Goal: Task Accomplishment & Management: Complete application form

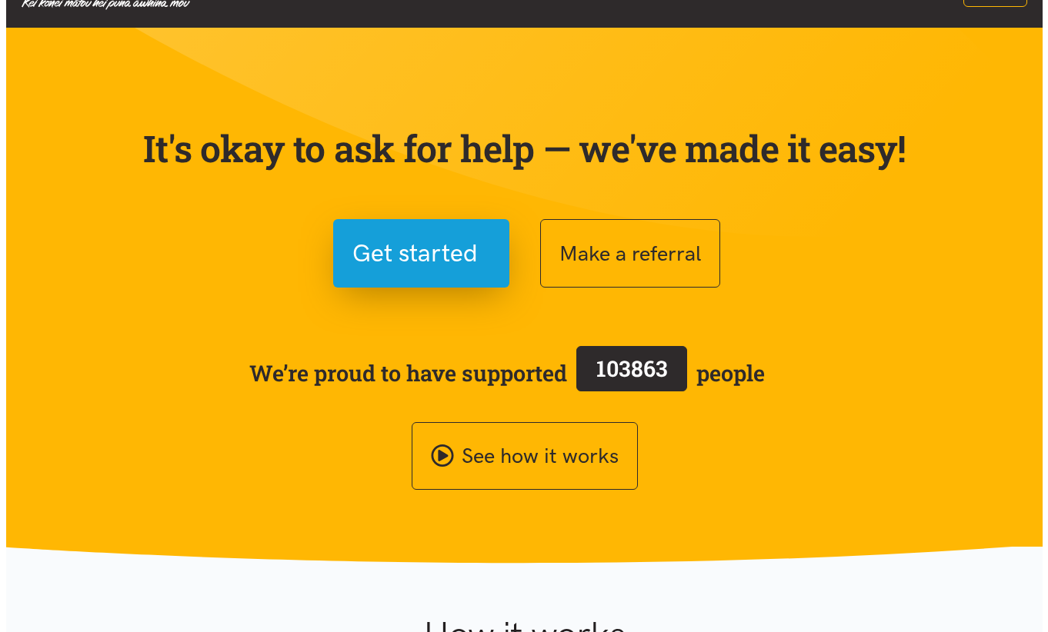
scroll to position [77, 0]
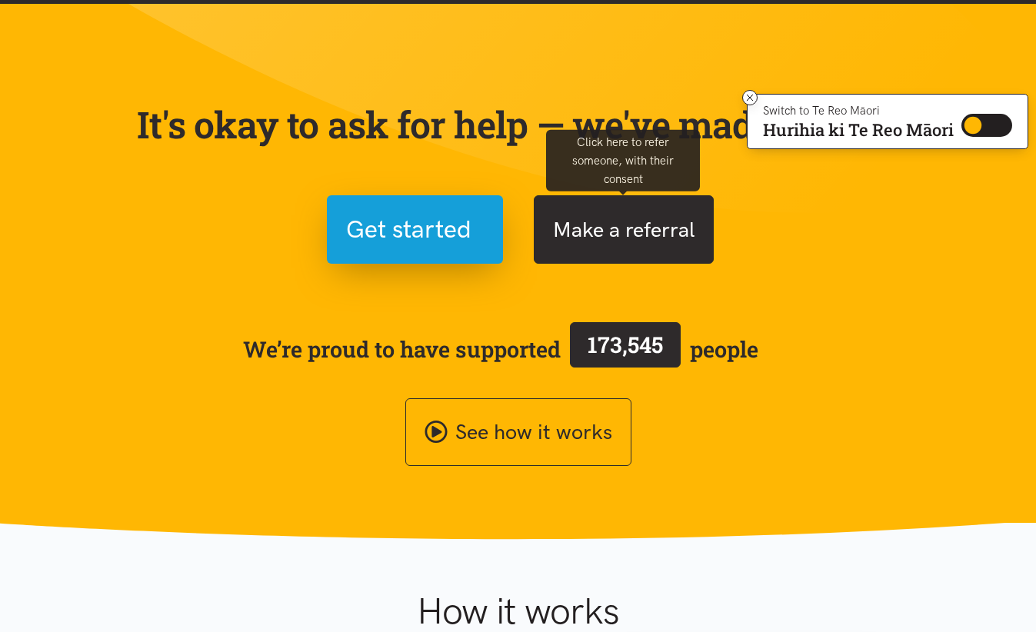
click at [615, 245] on button "Make a referral" at bounding box center [624, 229] width 180 height 68
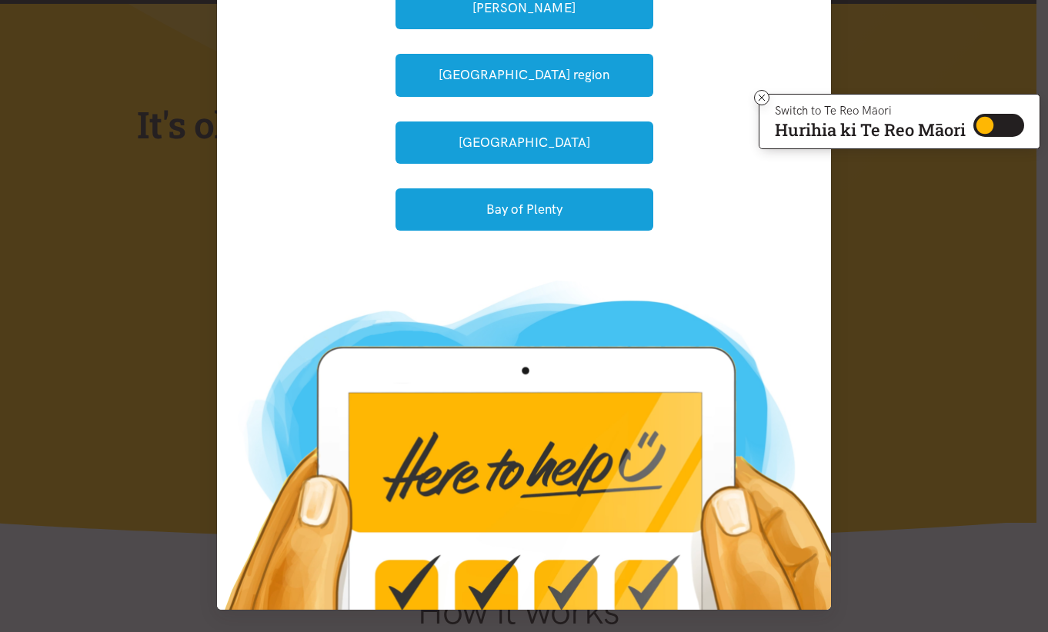
scroll to position [0, 0]
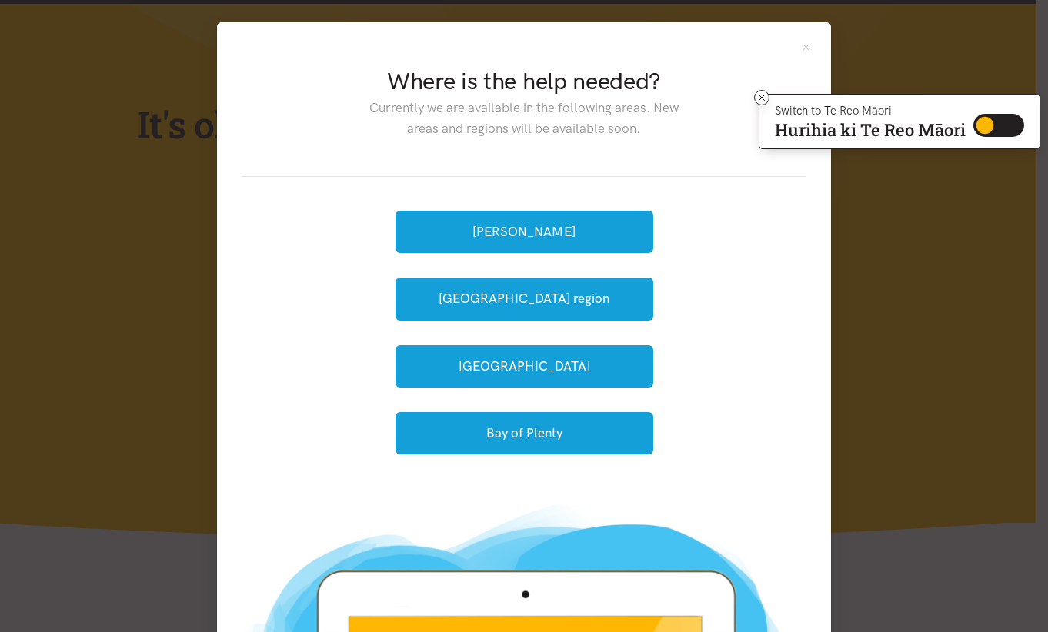
click at [895, 304] on div "Where is the help needed? Currently we are available in the following areas. Ne…" at bounding box center [524, 316] width 1048 height 632
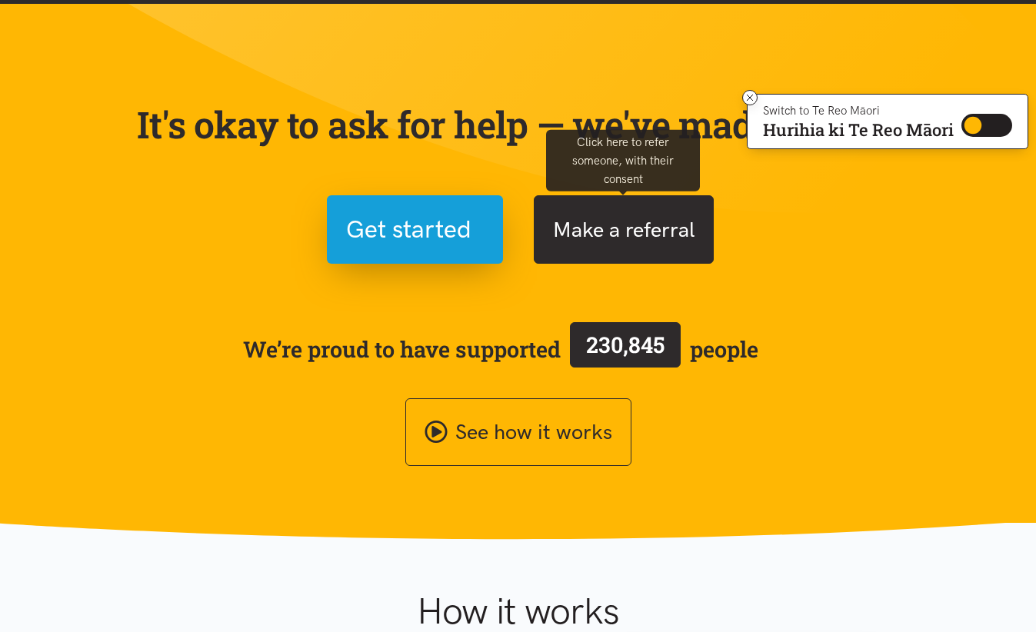
click at [639, 262] on button "Make a referral" at bounding box center [624, 229] width 180 height 68
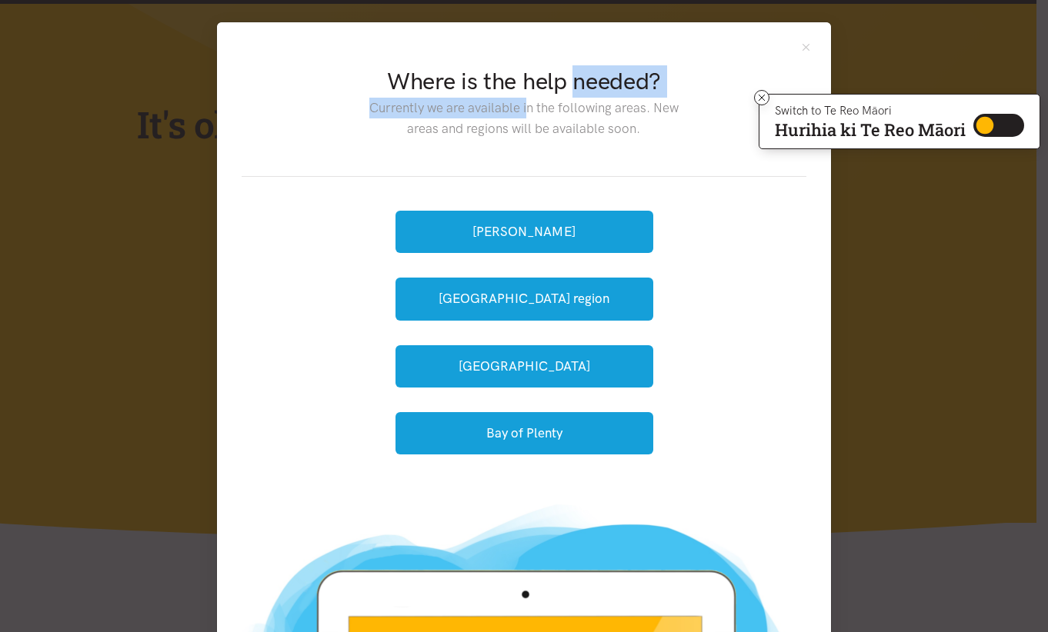
drag, startPoint x: 471, startPoint y: 96, endPoint x: 474, endPoint y: 104, distance: 8.3
click at [474, 104] on div "Where is the help needed? Currently we are available in the following areas. Ne…" at bounding box center [524, 111] width 364 height 92
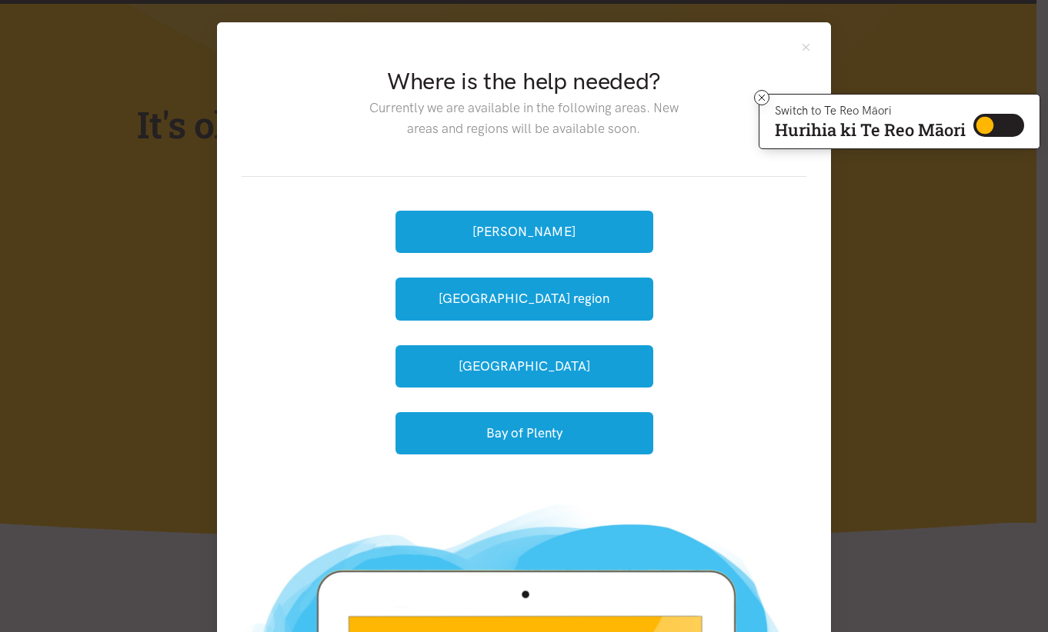
drag, startPoint x: 474, startPoint y: 104, endPoint x: 565, endPoint y: 169, distance: 111.9
click at [565, 169] on div "Where is the help needed? Currently we are available in the following areas. Ne…" at bounding box center [524, 112] width 565 height 130
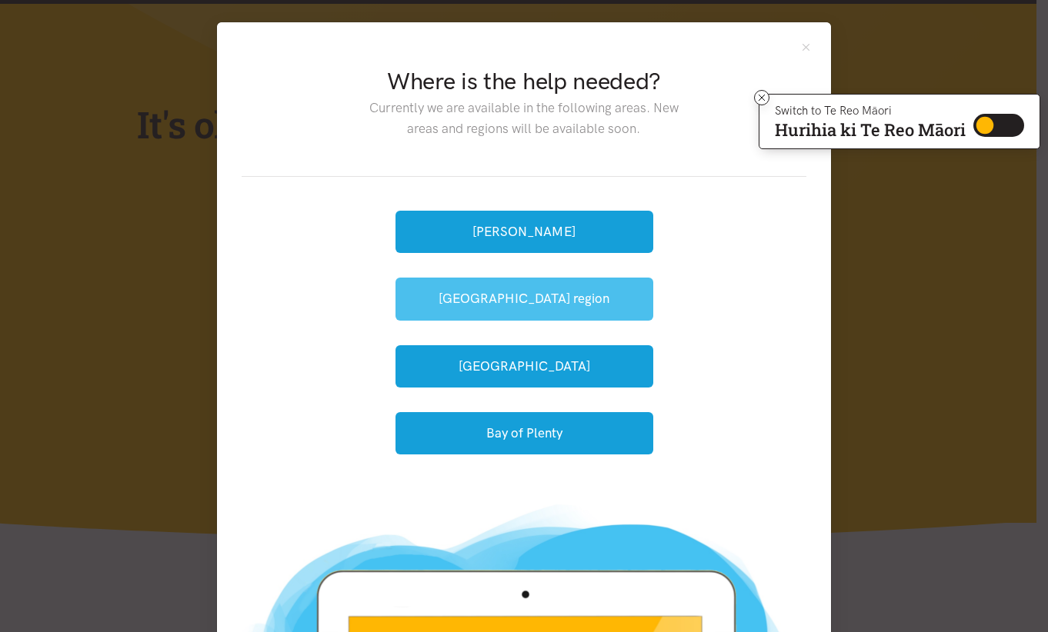
click at [582, 307] on button "[GEOGRAPHIC_DATA] region" at bounding box center [524, 299] width 258 height 42
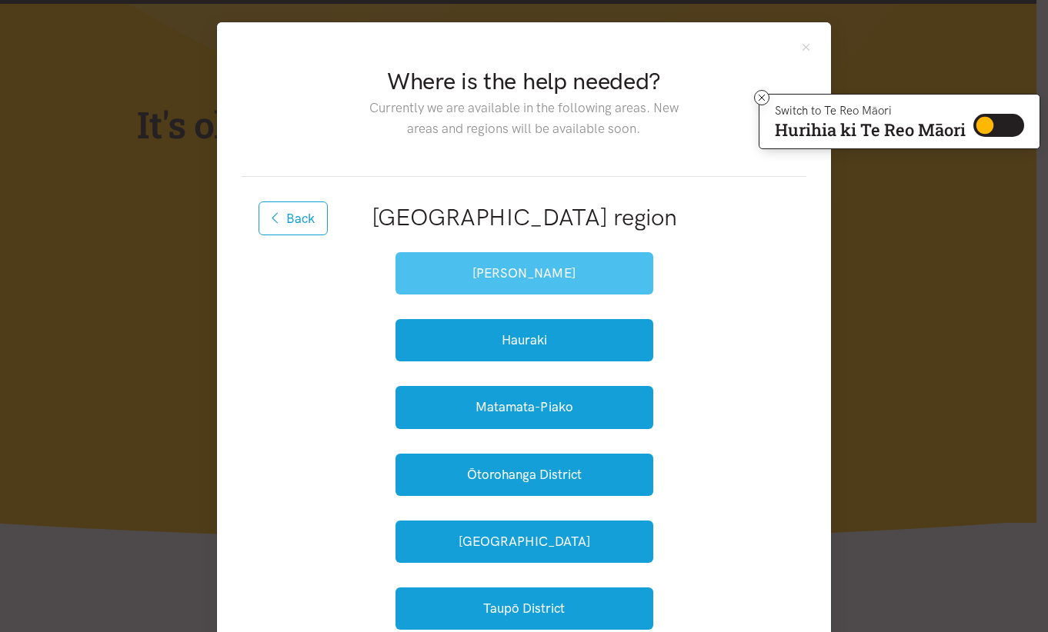
click at [502, 263] on button "[PERSON_NAME]" at bounding box center [524, 273] width 258 height 42
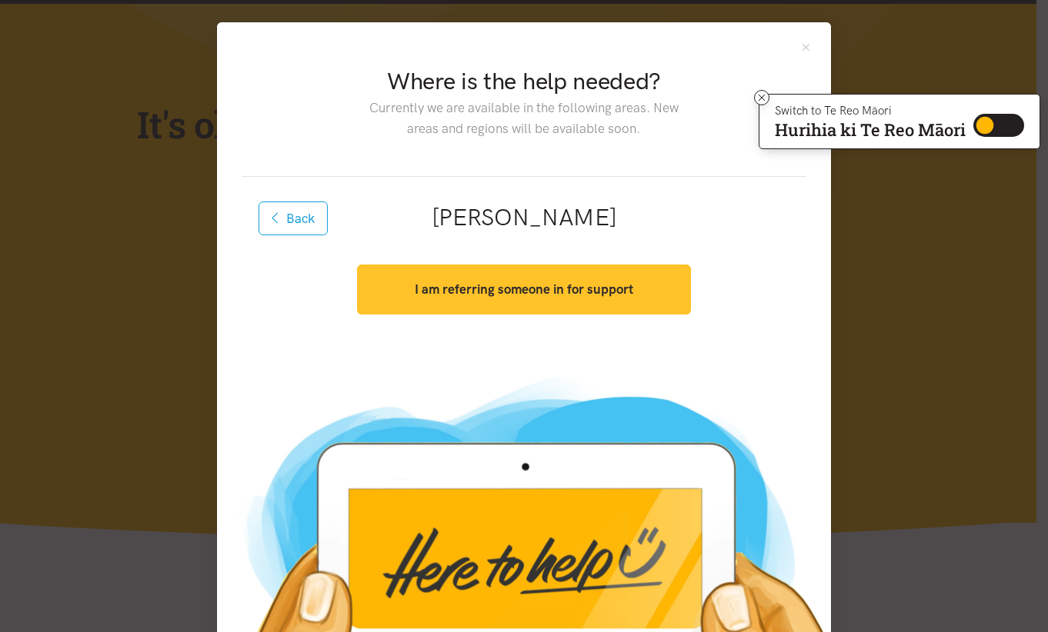
click at [537, 291] on strong "I am referring someone in for support" at bounding box center [524, 289] width 218 height 15
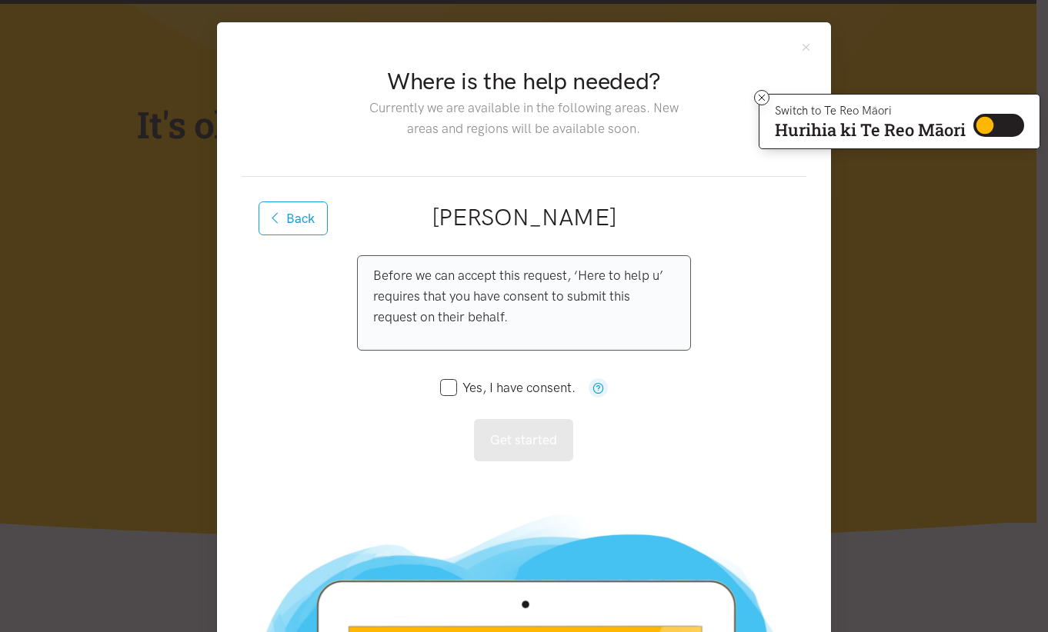
click at [459, 382] on input "Yes, I have consent." at bounding box center [507, 388] width 135 height 13
checkbox input "true"
click at [516, 445] on button "Get started" at bounding box center [523, 440] width 99 height 42
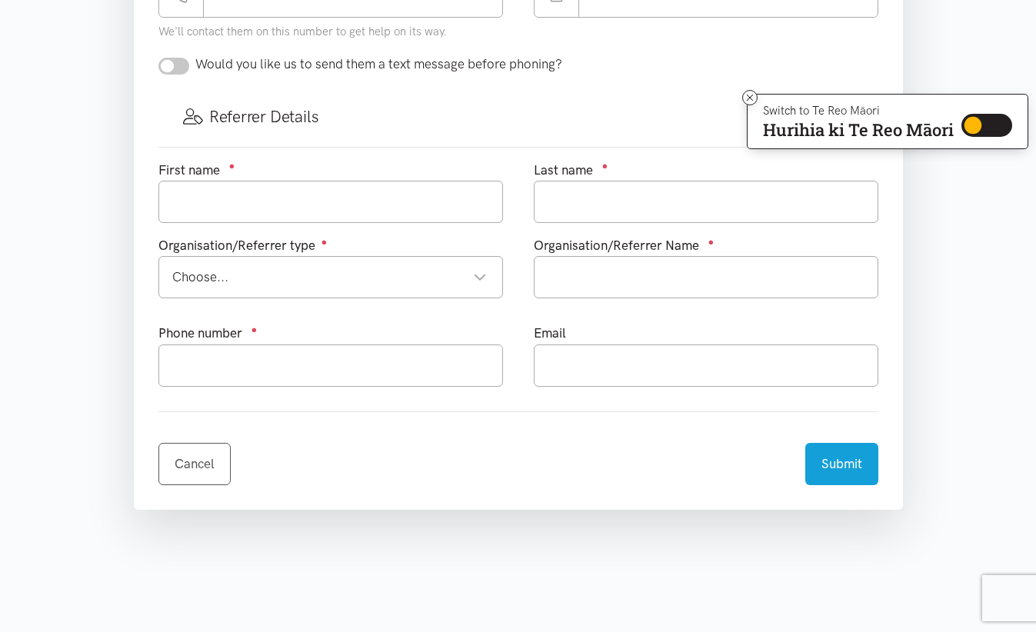
scroll to position [769, 0]
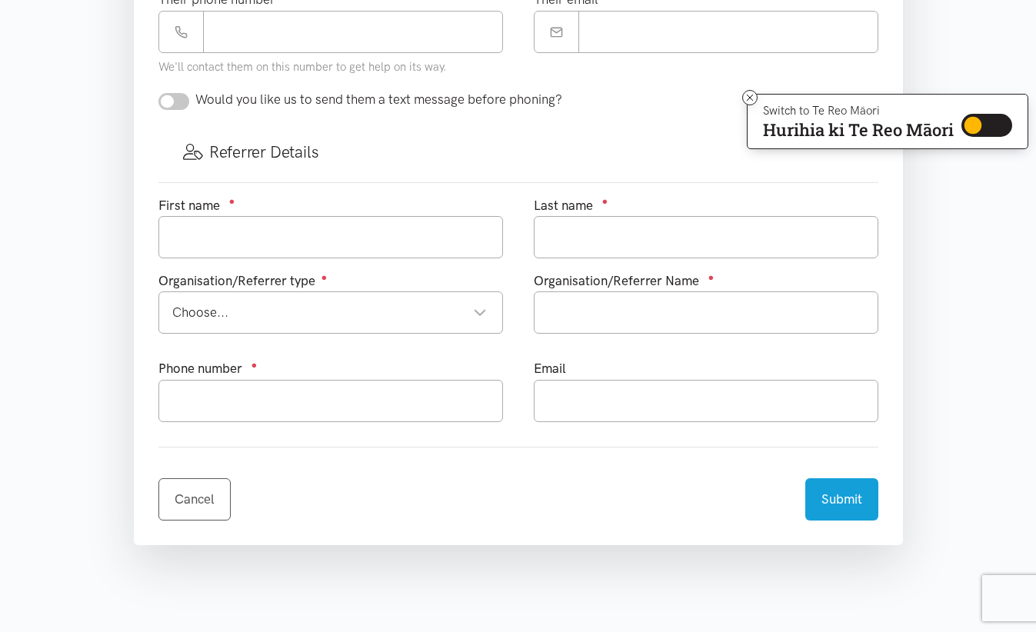
click at [398, 315] on div "Choose..." at bounding box center [329, 312] width 315 height 21
click at [571, 223] on input "text" at bounding box center [706, 237] width 345 height 42
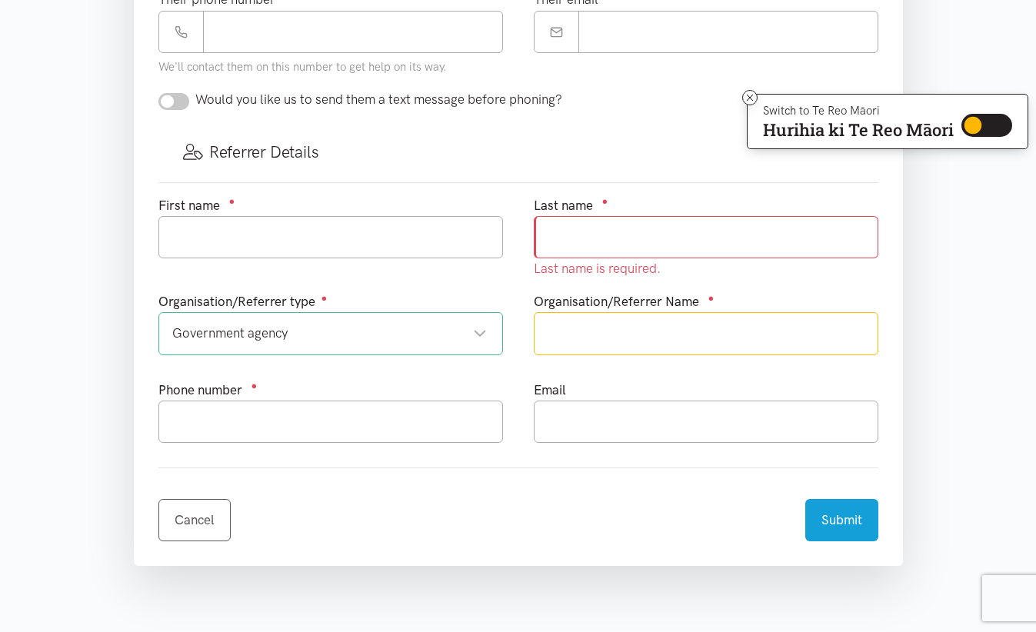
click at [625, 318] on input "text" at bounding box center [706, 333] width 345 height 42
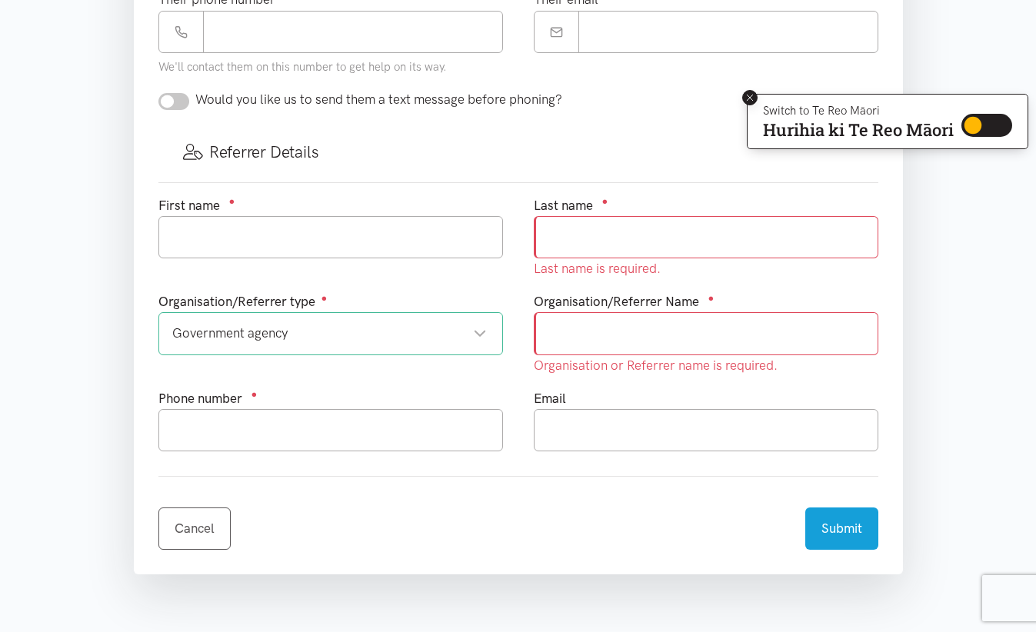
click at [750, 95] on icon at bounding box center [750, 98] width 6 height 6
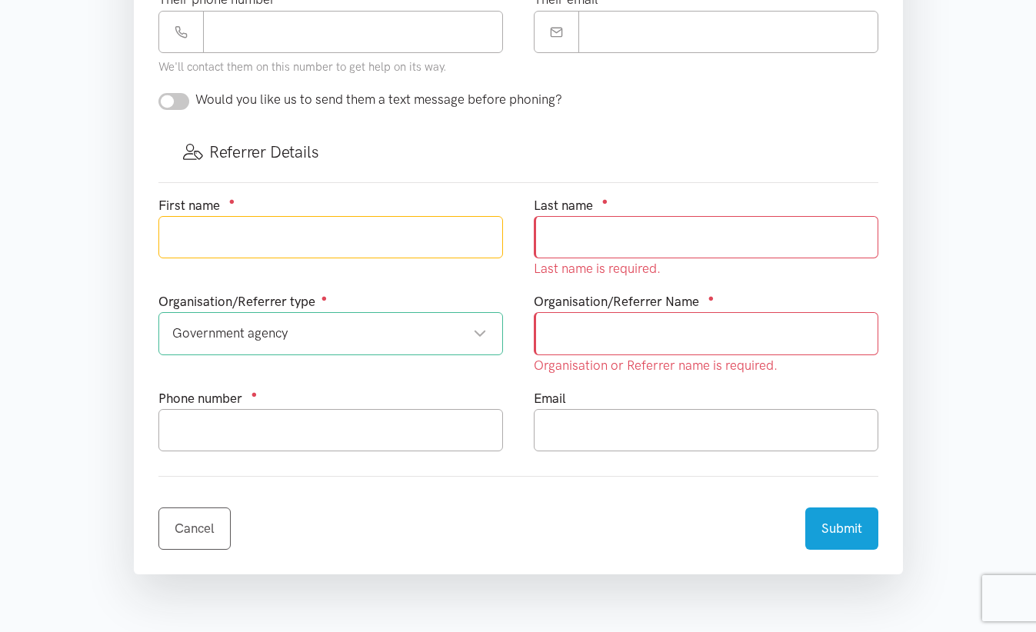
drag, startPoint x: 242, startPoint y: 248, endPoint x: 10, endPoint y: 258, distance: 231.8
click at [225, 252] on input "text" at bounding box center [330, 237] width 345 height 42
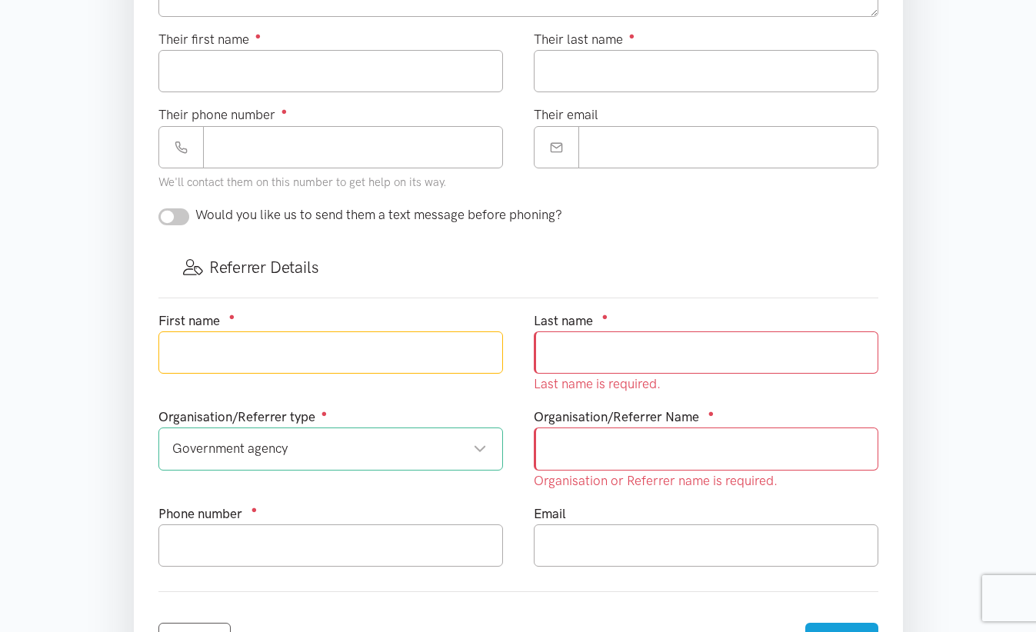
scroll to position [692, 0]
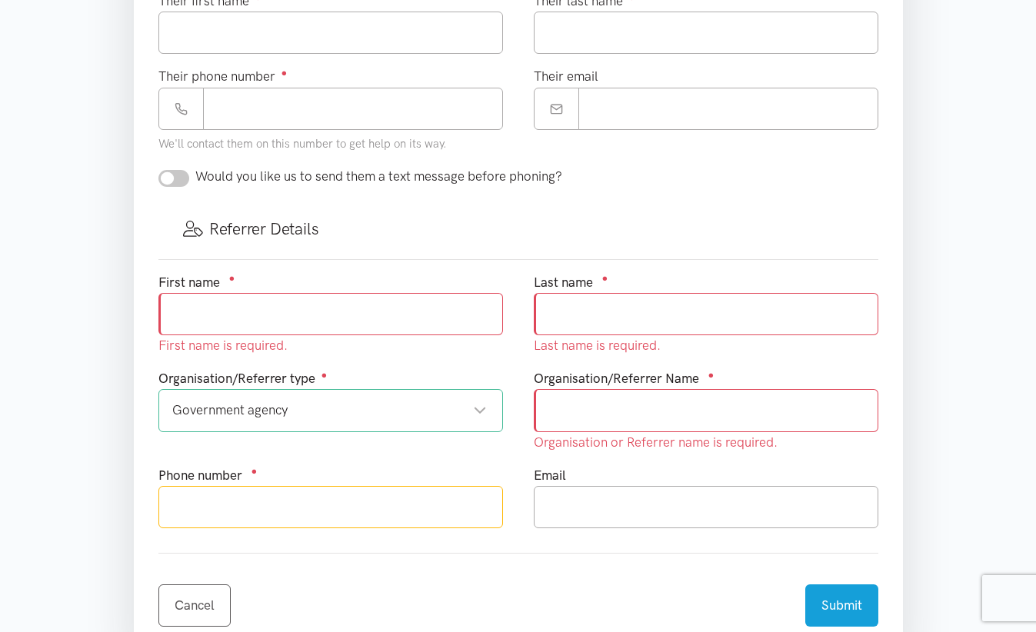
click at [496, 522] on input "text" at bounding box center [330, 507] width 345 height 42
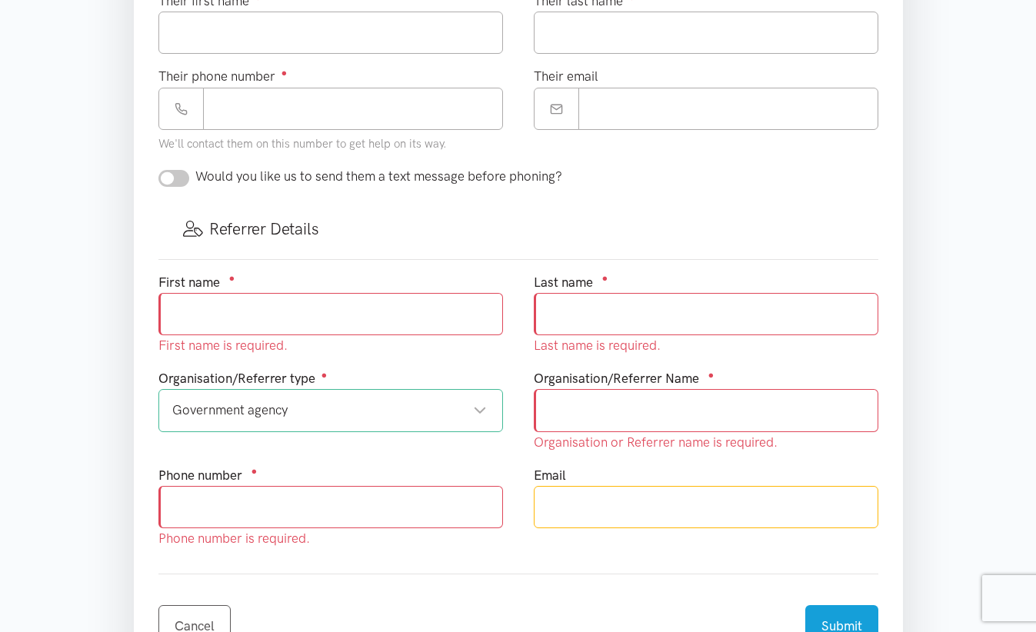
click at [659, 509] on input "text" at bounding box center [706, 507] width 345 height 42
click at [403, 515] on input "text" at bounding box center [330, 507] width 345 height 42
click at [519, 545] on div "Email" at bounding box center [706, 513] width 375 height 97
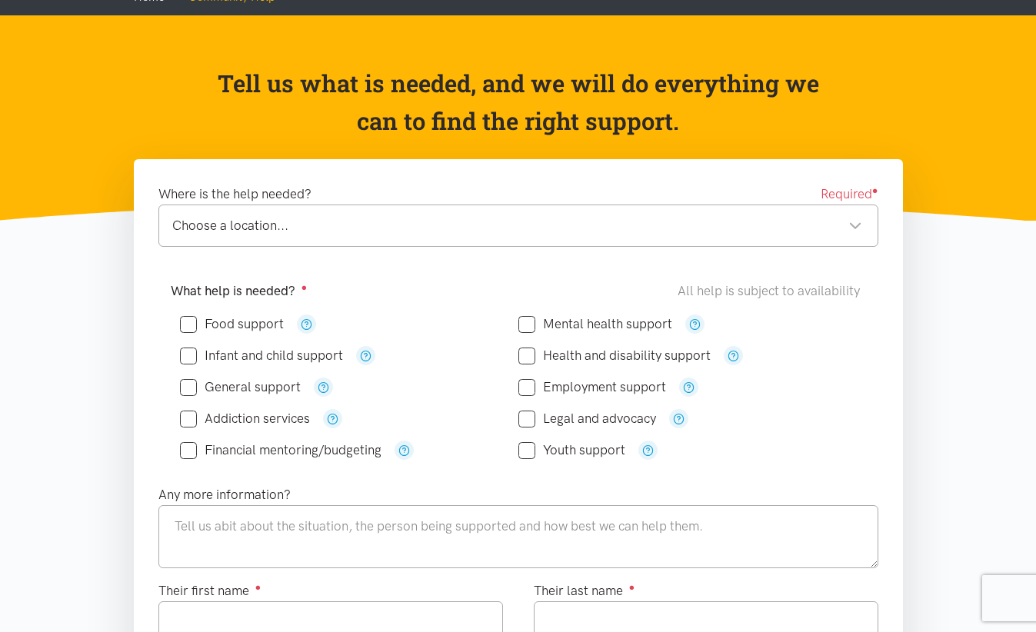
scroll to position [0, 0]
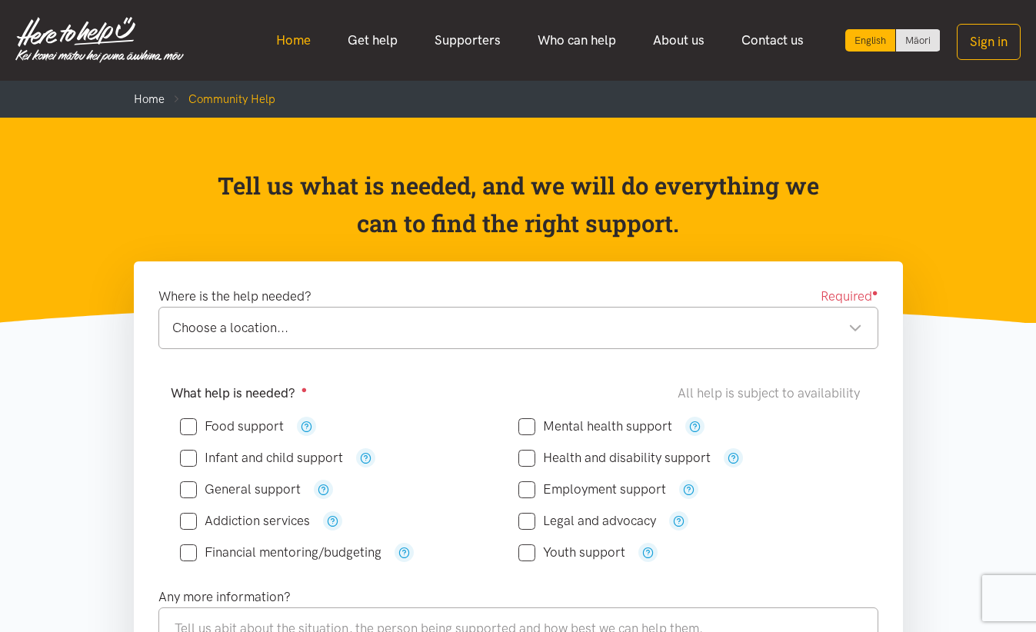
click at [295, 52] on link "Home" at bounding box center [294, 40] width 72 height 33
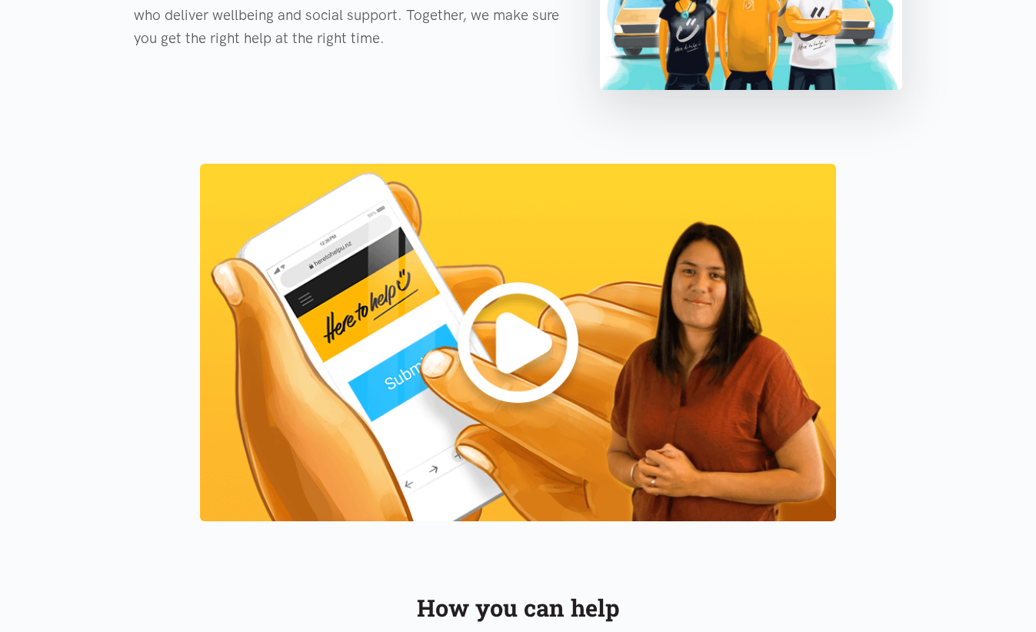
scroll to position [846, 0]
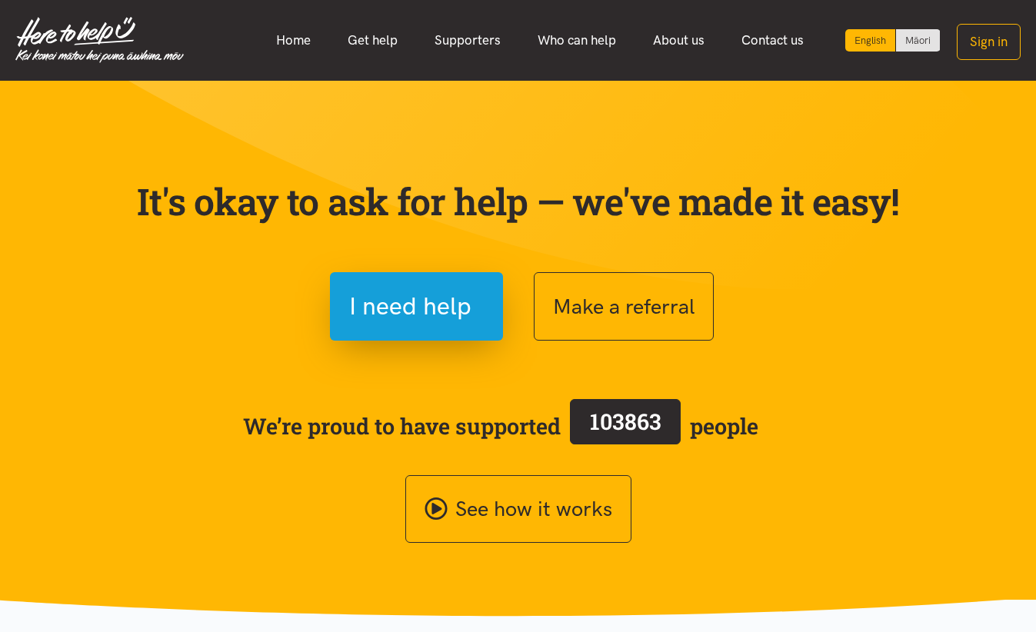
scroll to position [77, 0]
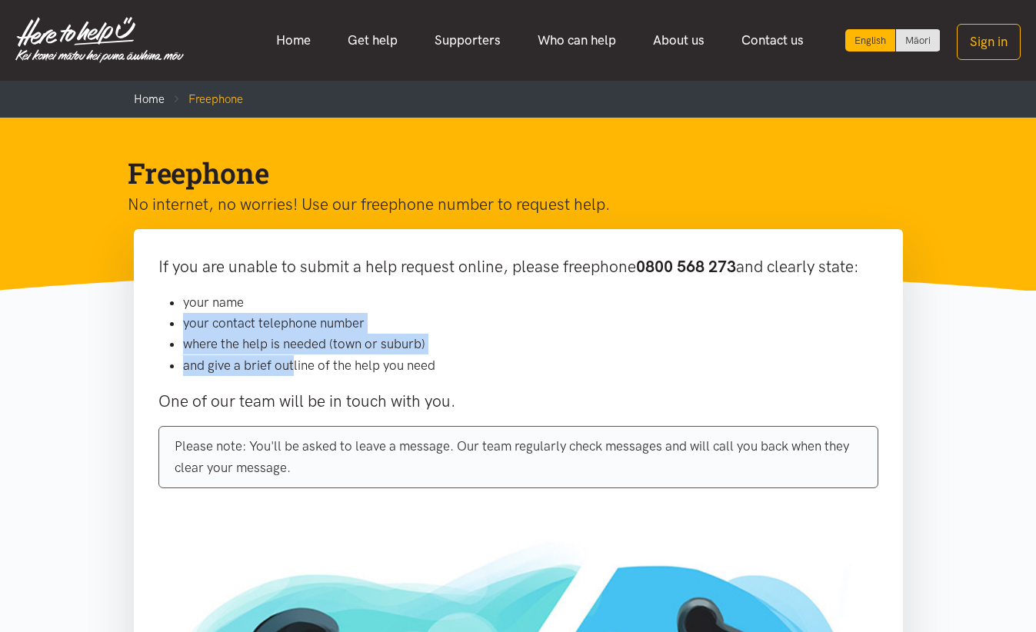
drag, startPoint x: 246, startPoint y: 317, endPoint x: 305, endPoint y: 362, distance: 73.5
click at [305, 362] on ul "your name your contact telephone number where the help is needed (town or subur…" at bounding box center [518, 334] width 720 height 84
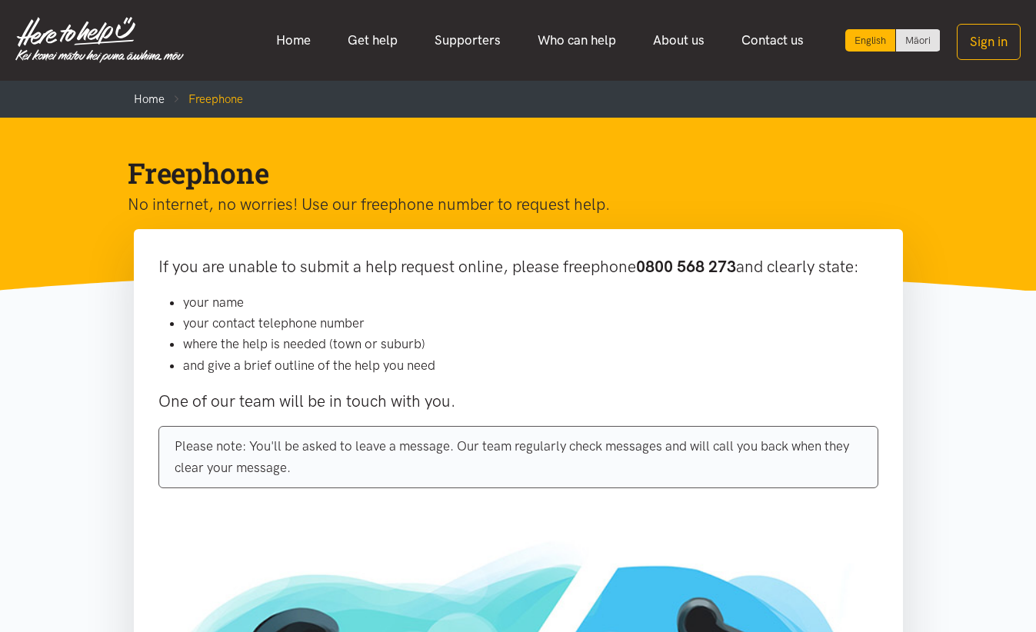
drag, startPoint x: 305, startPoint y: 362, endPoint x: 356, endPoint y: 385, distance: 56.8
click at [356, 385] on div "If you are unable to submit a help request online, please freephone 0800 568 27…" at bounding box center [518, 376] width 769 height 295
drag, startPoint x: 651, startPoint y: 260, endPoint x: 721, endPoint y: 272, distance: 71.1
click at [721, 272] on b "0800 568 273" at bounding box center [686, 266] width 100 height 19
drag, startPoint x: 721, startPoint y: 272, endPoint x: 729, endPoint y: 277, distance: 9.6
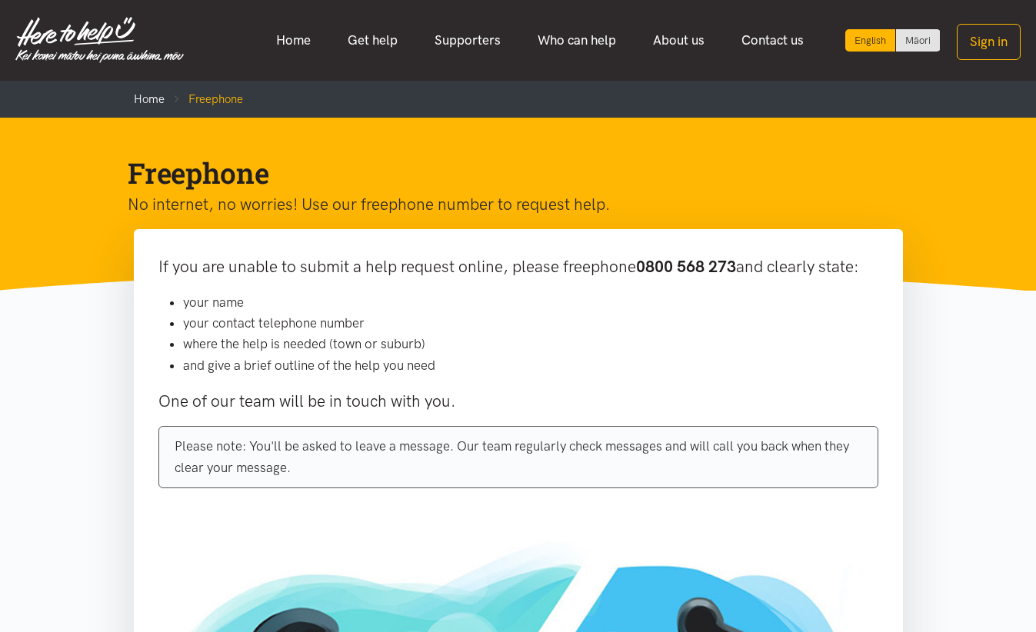
click at [729, 277] on p "If you are unable to submit a help request online, please freephone 0800 568 27…" at bounding box center [518, 267] width 720 height 26
drag, startPoint x: 741, startPoint y: 265, endPoint x: 638, endPoint y: 262, distance: 103.1
click at [638, 262] on p "If you are unable to submit a help request online, please freephone 0800 568 27…" at bounding box center [518, 267] width 720 height 26
drag, startPoint x: 638, startPoint y: 262, endPoint x: 649, endPoint y: 273, distance: 15.8
copy b "0800 568 273"
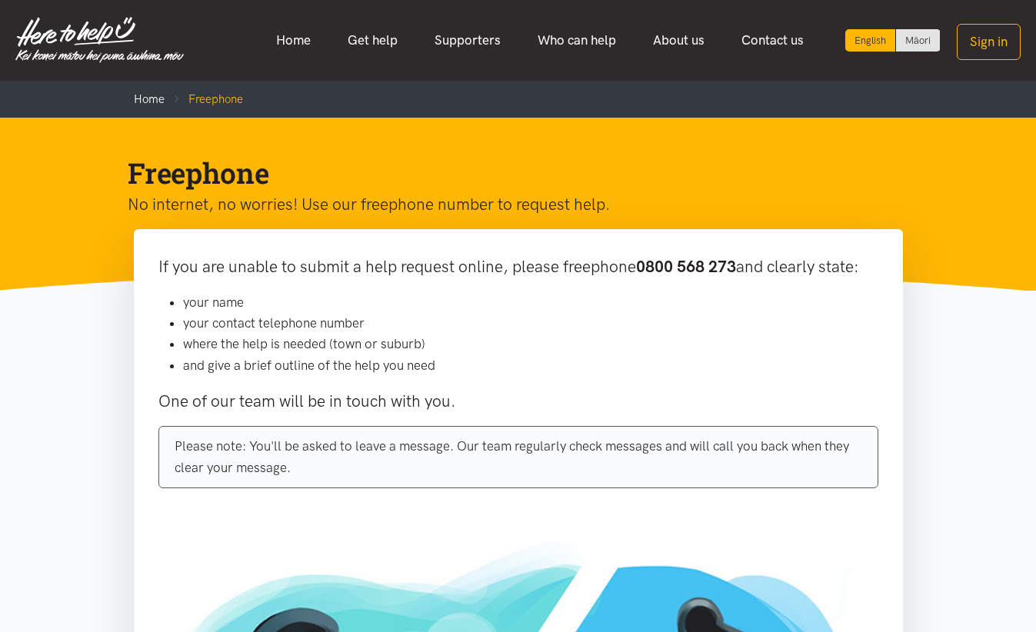
click at [714, 285] on div "If you are unable to submit a help request online, please freephone 0800 568 27…" at bounding box center [518, 376] width 769 height 295
drag, startPoint x: 681, startPoint y: 267, endPoint x: 735, endPoint y: 272, distance: 54.9
click at [735, 272] on b "0800 568 273" at bounding box center [686, 266] width 100 height 19
drag, startPoint x: 735, startPoint y: 272, endPoint x: 746, endPoint y: 272, distance: 10.8
click at [746, 272] on p "If you are unable to submit a help request online, please freephone 0800 568 27…" at bounding box center [518, 267] width 720 height 26
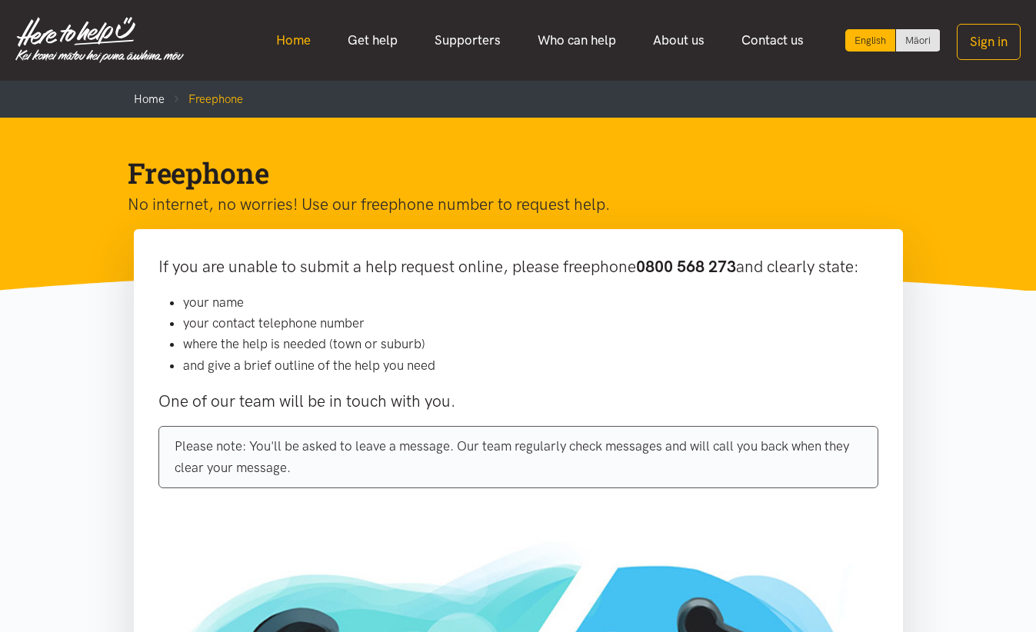
click at [302, 38] on link "Home" at bounding box center [294, 40] width 72 height 33
